Goal: Task Accomplishment & Management: Use online tool/utility

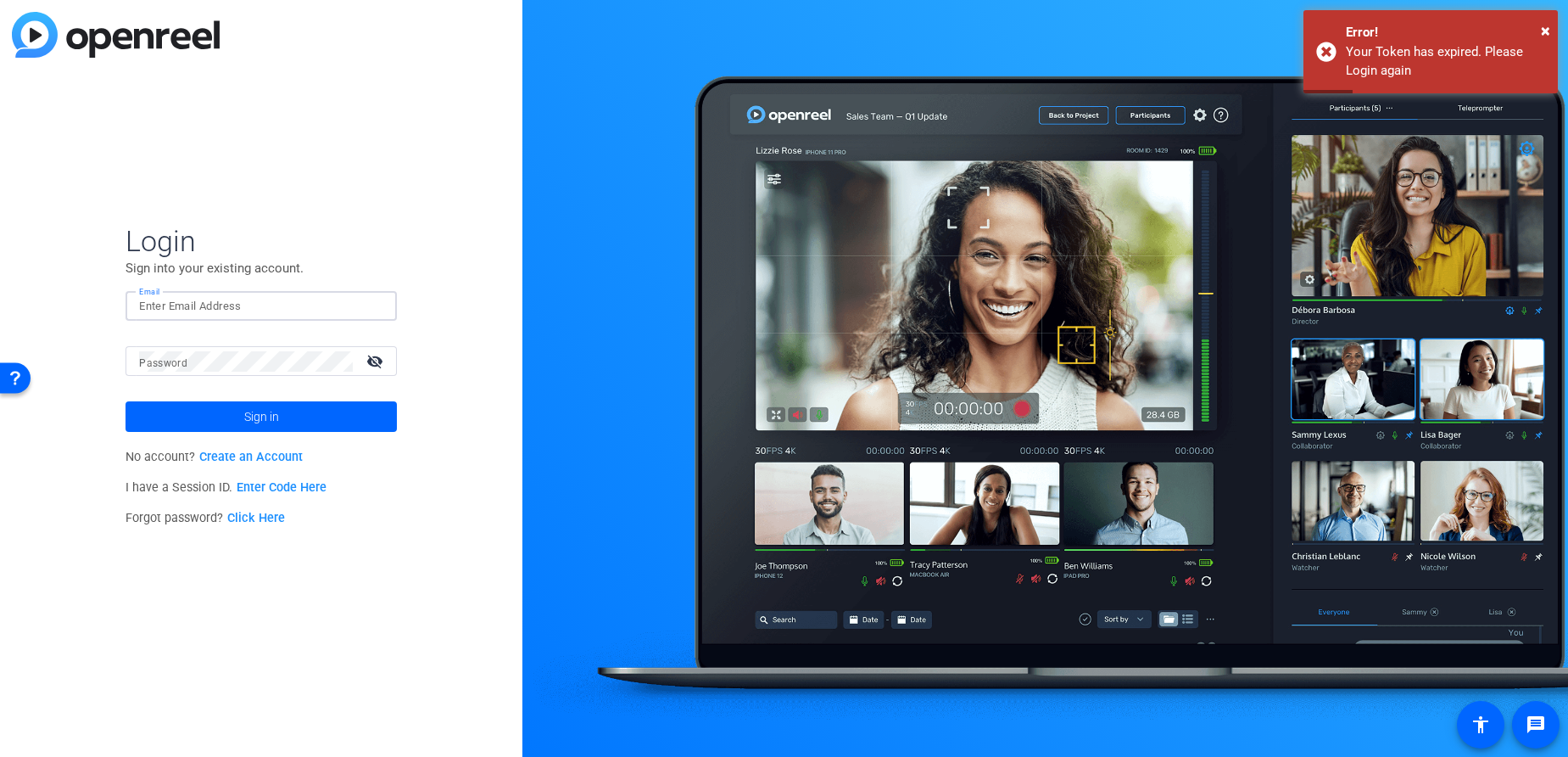
type input "[EMAIL_ADDRESS][PERSON_NAME][DOMAIN_NAME]"
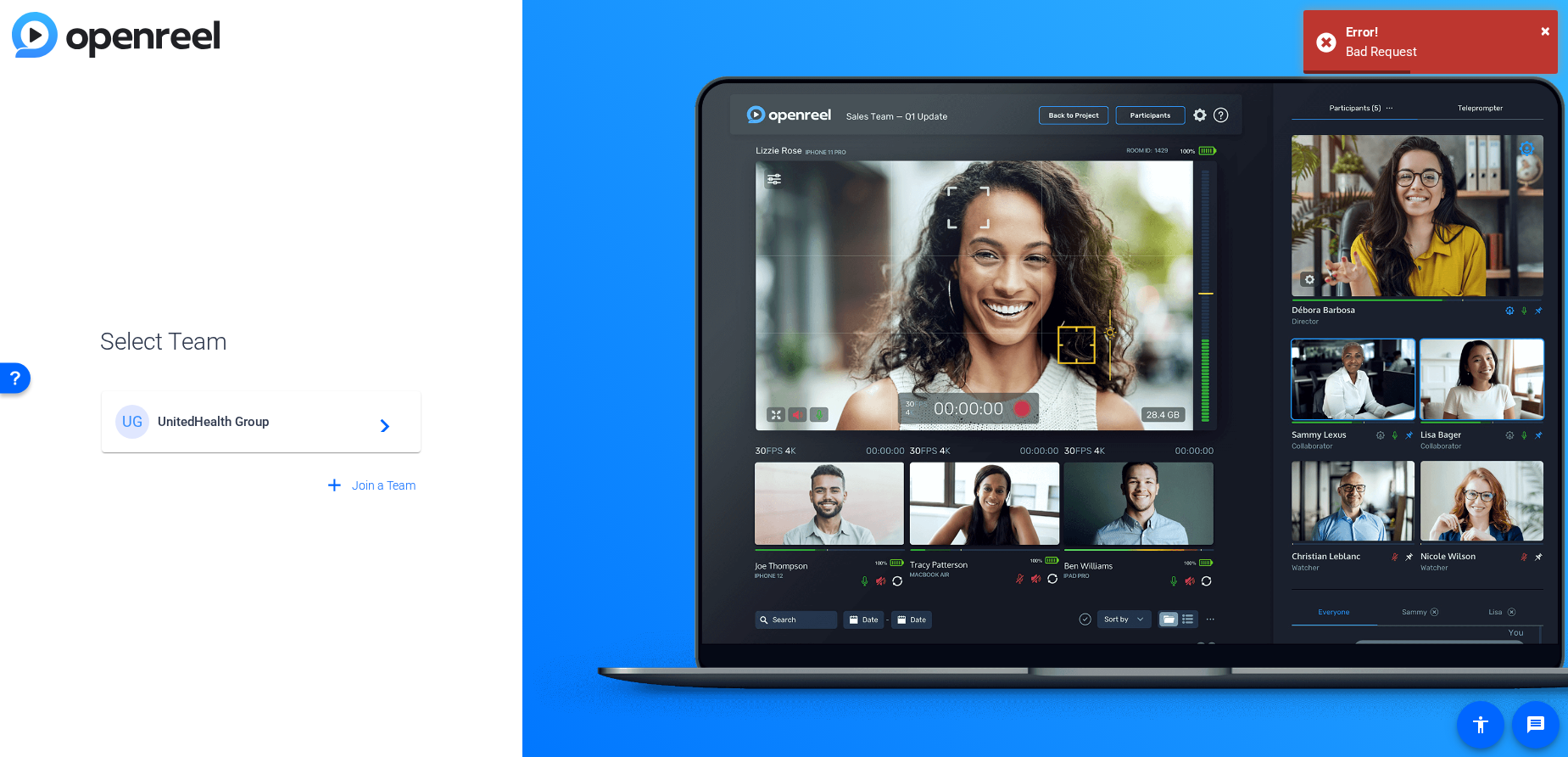
click at [337, 436] on mat-card-content "UG UnitedHealth Group navigate_next" at bounding box center [260, 421] width 319 height 61
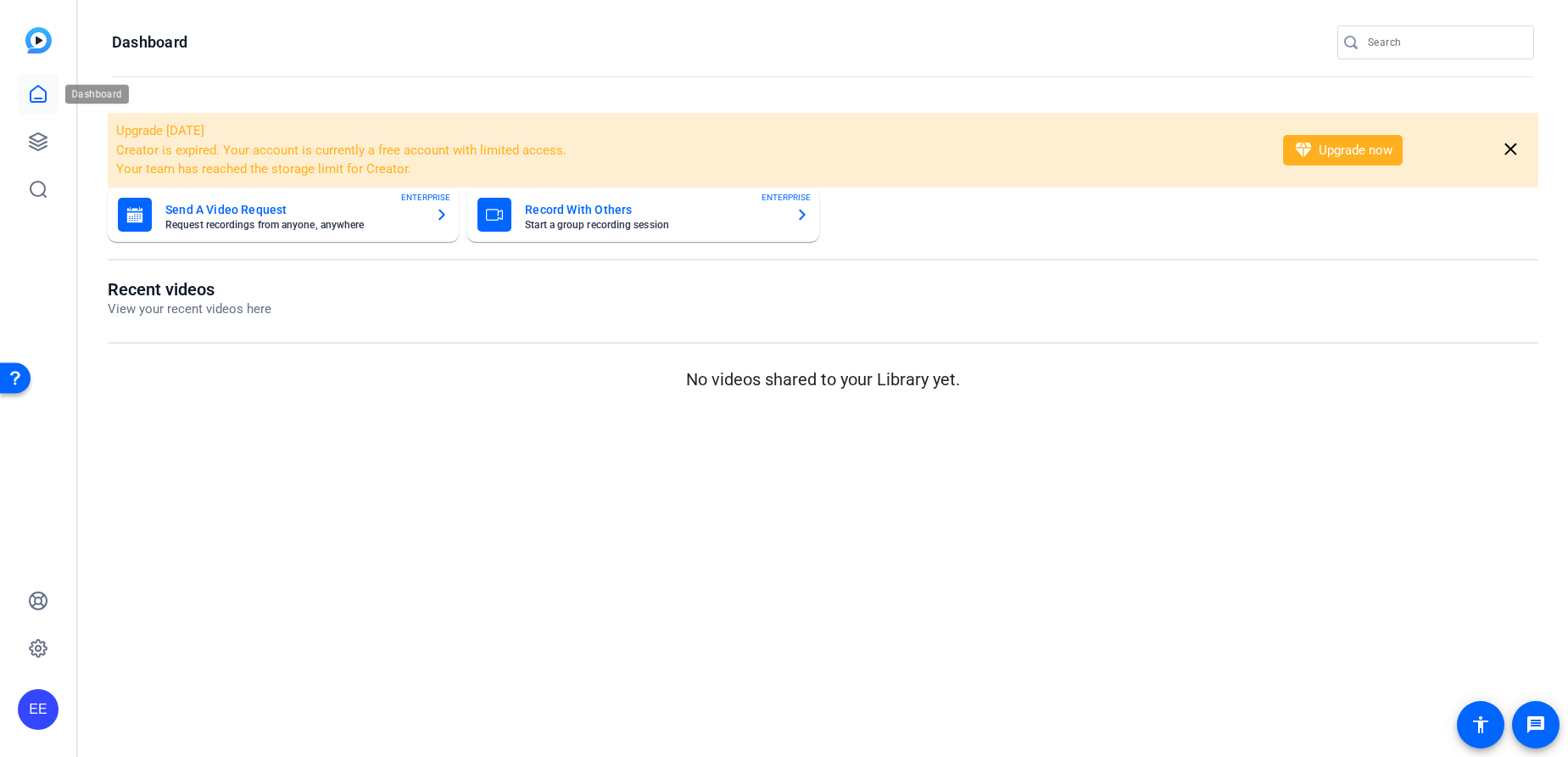
click at [32, 94] on icon at bounding box center [39, 95] width 21 height 21
click at [36, 143] on icon at bounding box center [39, 142] width 21 height 21
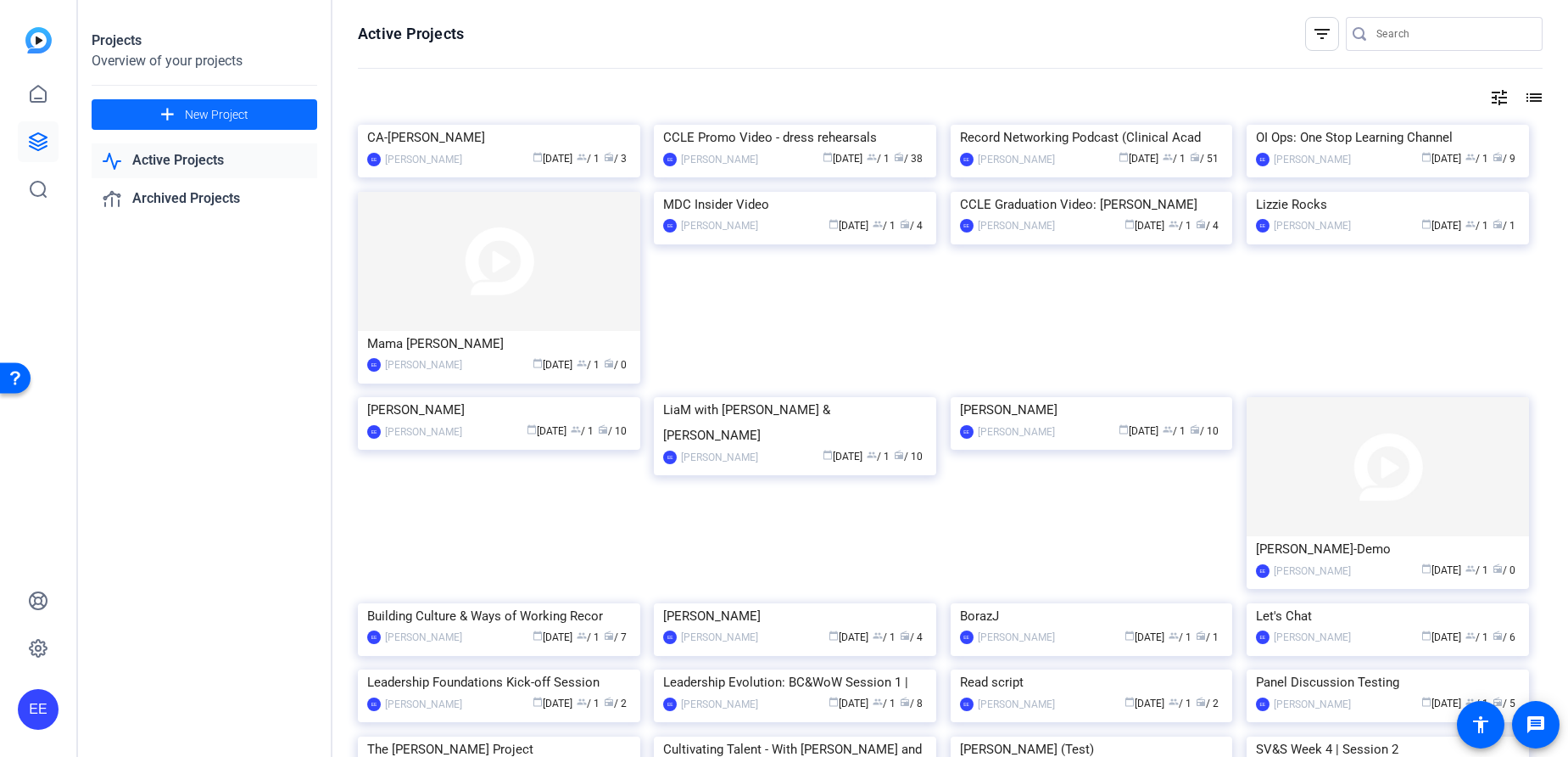
click at [223, 113] on span "New Project" at bounding box center [217, 114] width 64 height 18
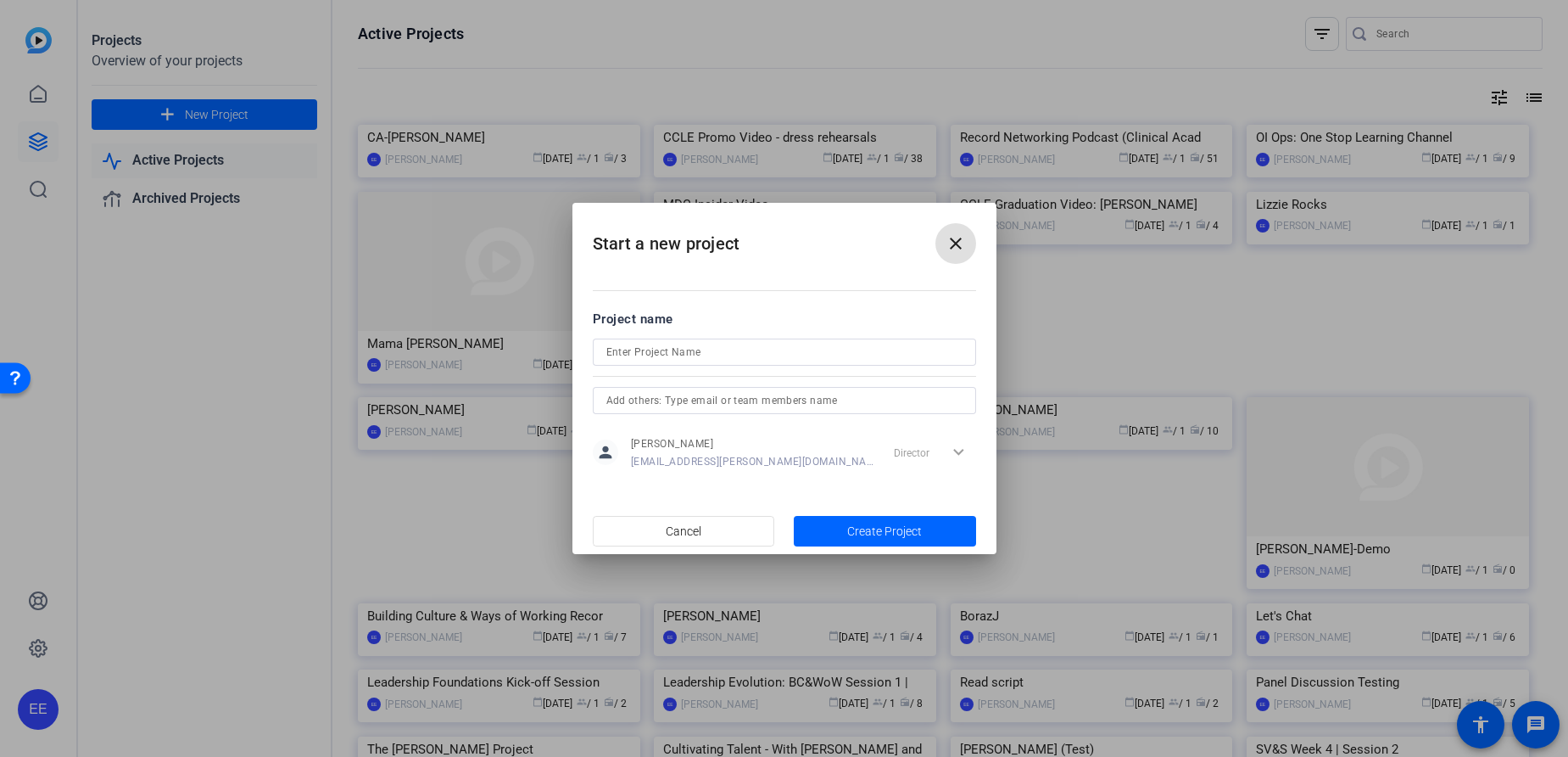
click at [717, 356] on input at bounding box center [784, 352] width 357 height 21
type input "Test"
click at [913, 538] on span "Create Project" at bounding box center [884, 531] width 75 height 18
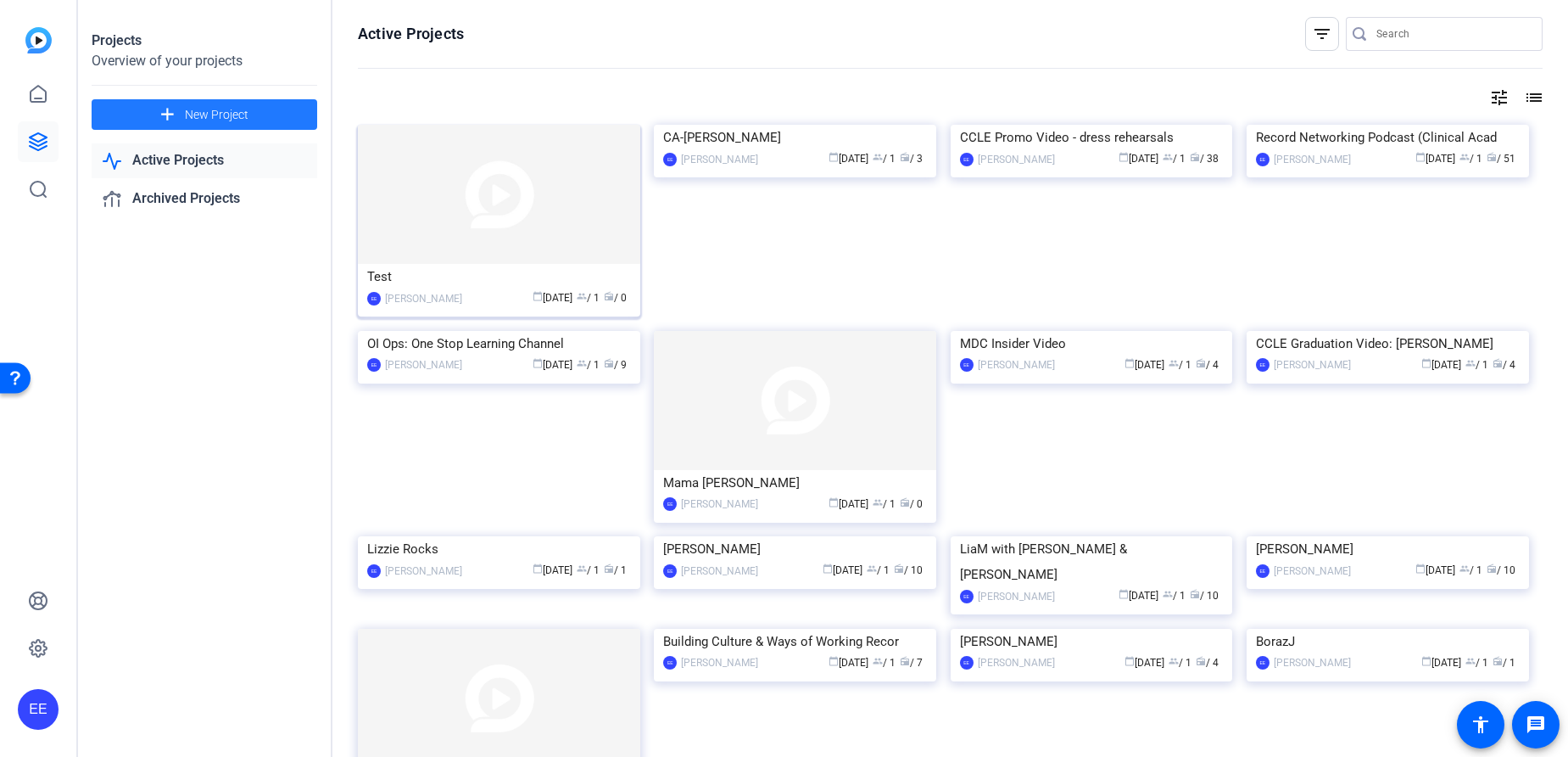
click at [457, 217] on img at bounding box center [499, 194] width 283 height 139
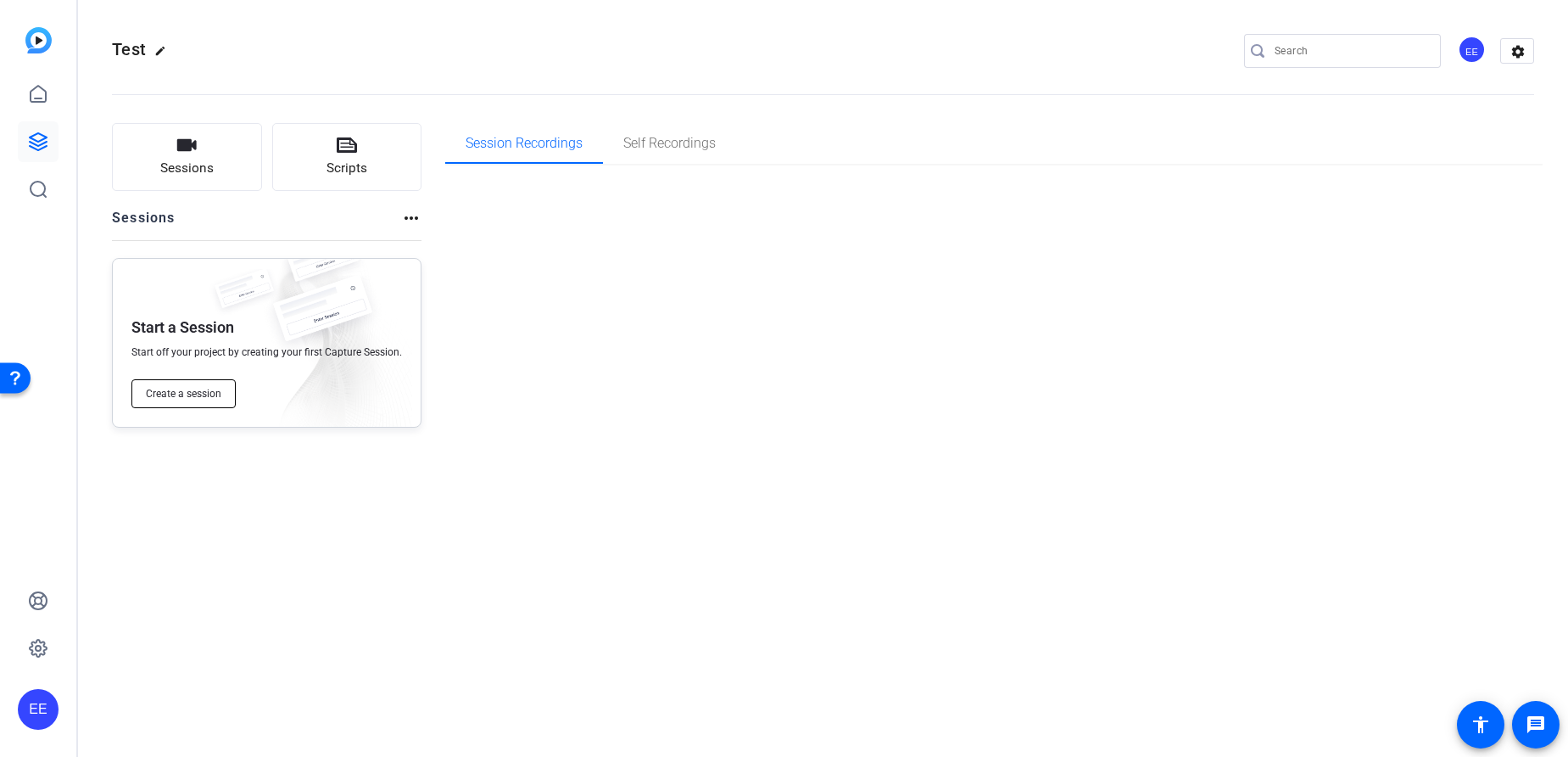
click at [195, 393] on span "Create a session" at bounding box center [184, 394] width 76 height 14
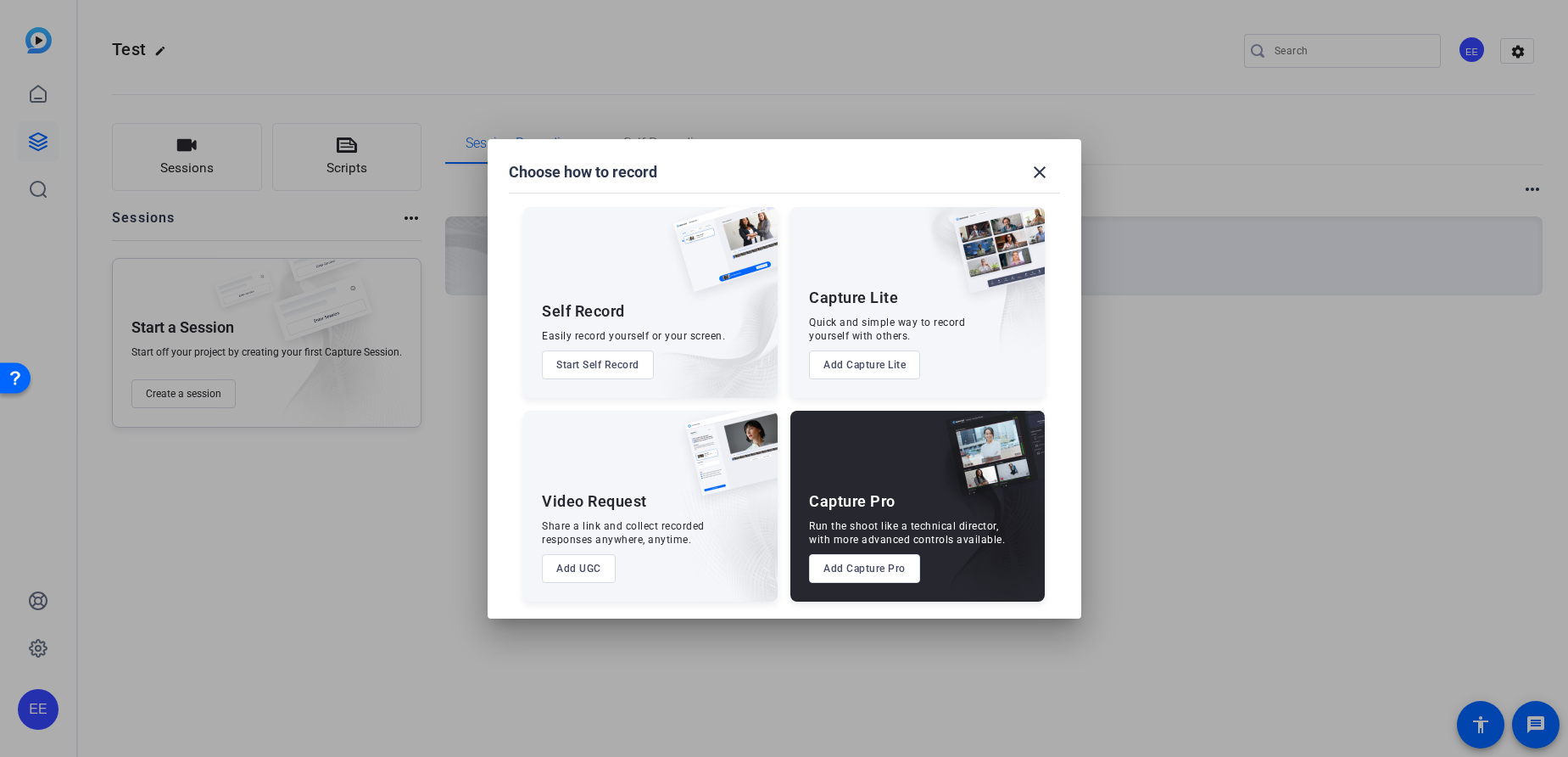
click at [886, 363] on button "Add Capture Lite" at bounding box center [864, 365] width 111 height 29
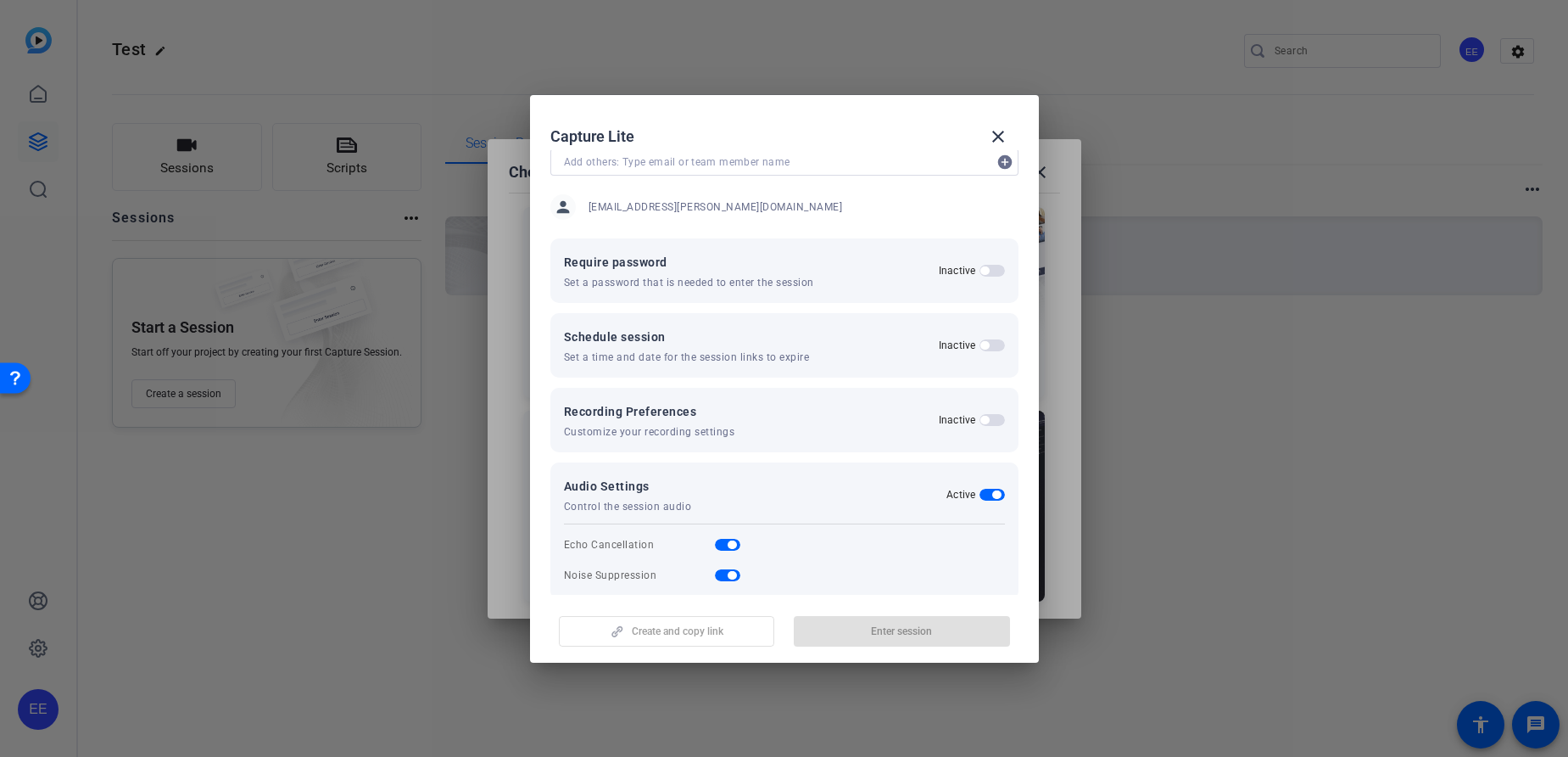
scroll to position [113, 0]
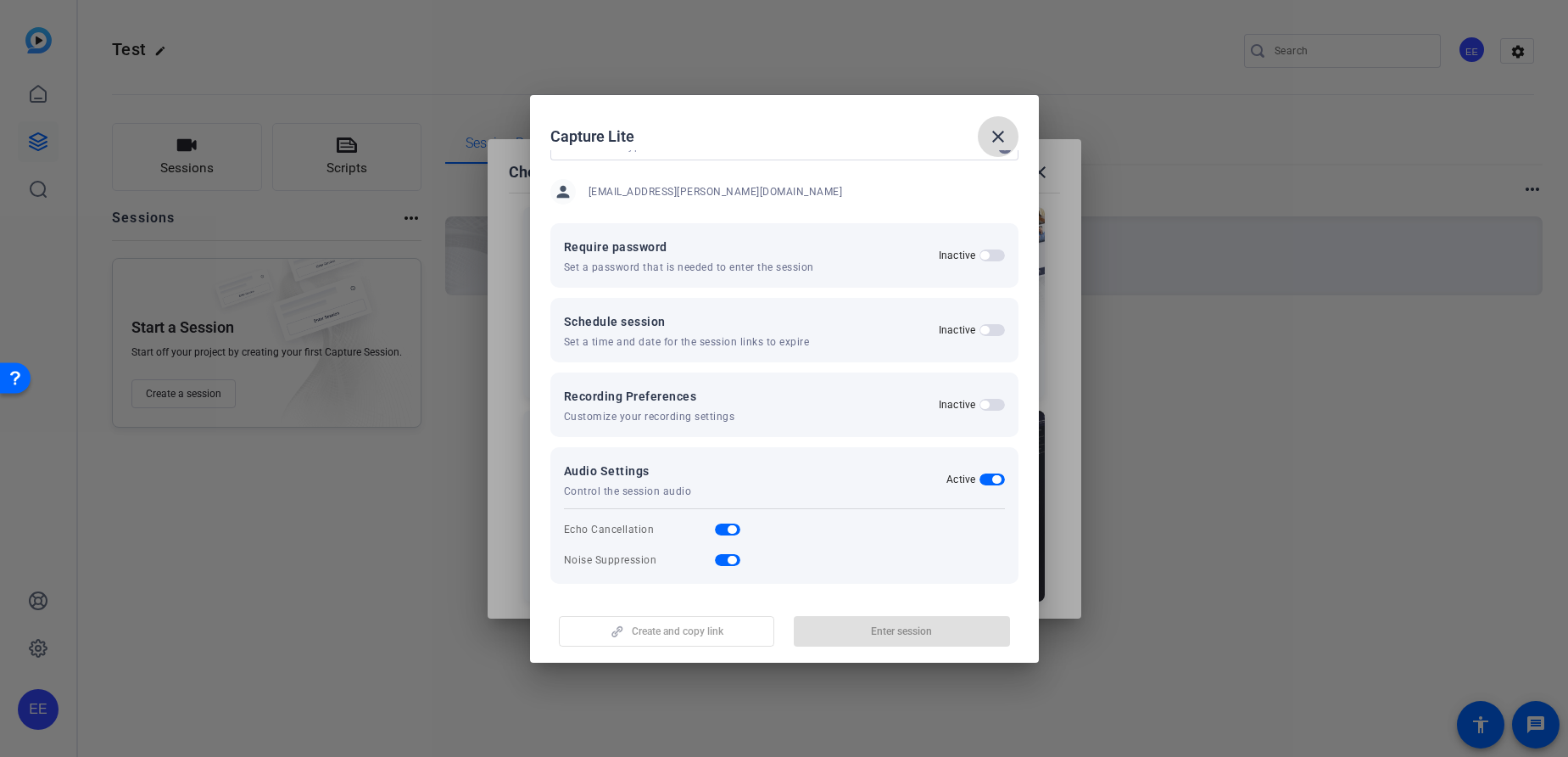
click at [998, 143] on mat-icon "close" at bounding box center [998, 137] width 21 height 21
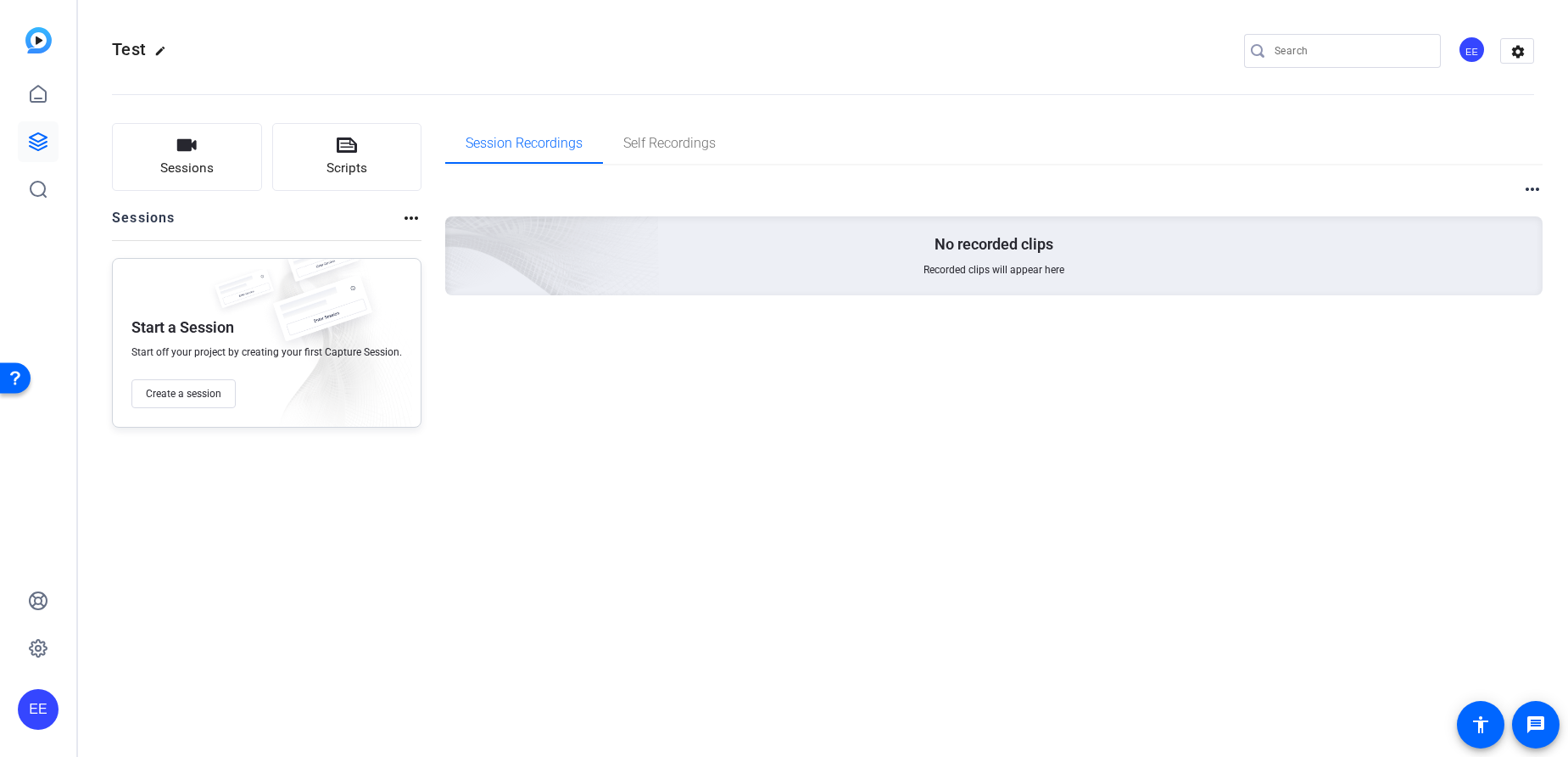
click at [1535, 192] on mat-icon "more_horiz" at bounding box center [1533, 189] width 21 height 21
click at [1377, 272] on div at bounding box center [784, 378] width 1568 height 757
click at [409, 226] on mat-icon "more_horiz" at bounding box center [412, 218] width 21 height 21
